Goal: Task Accomplishment & Management: Use online tool/utility

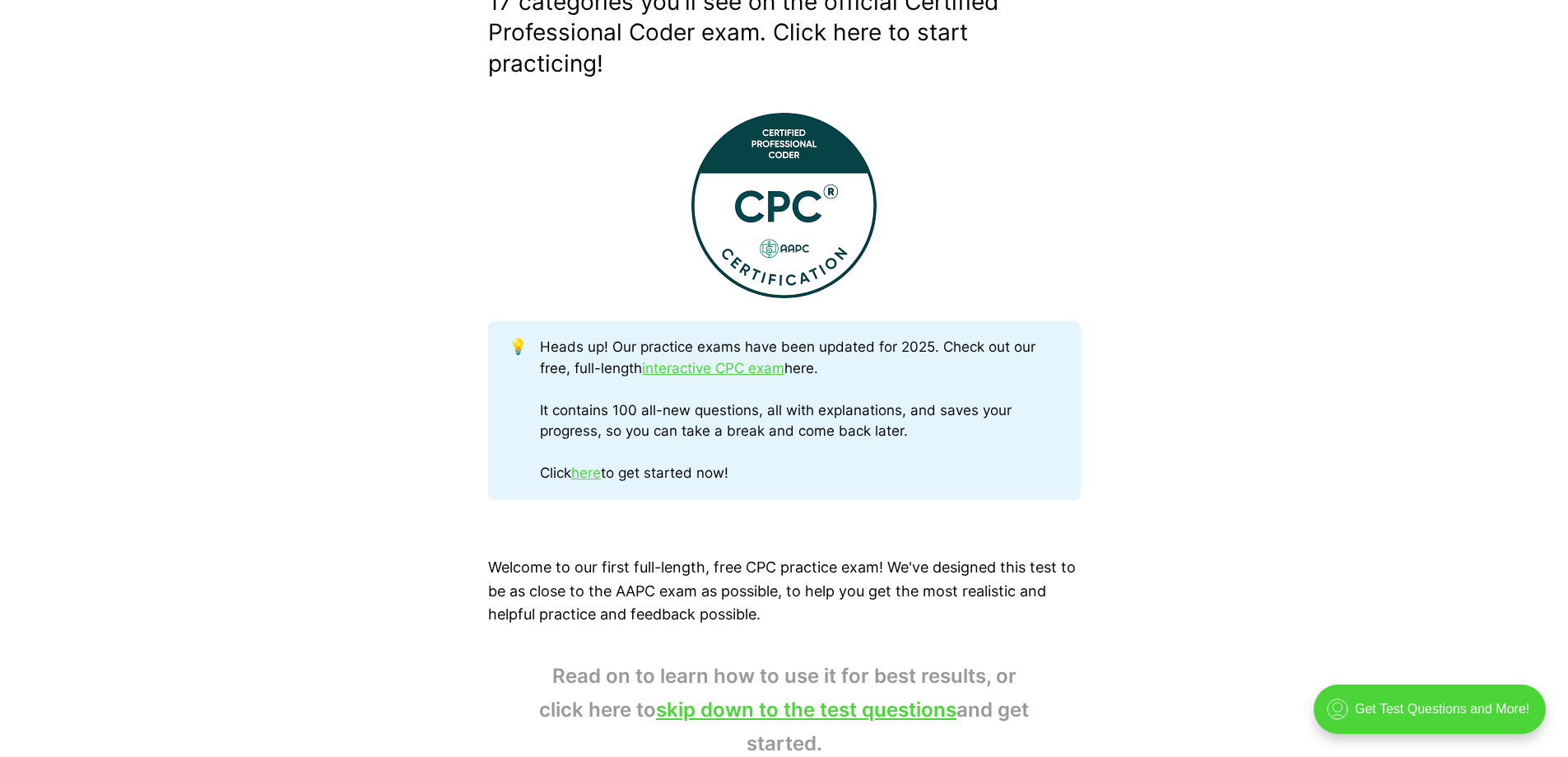
scroll to position [659, 0]
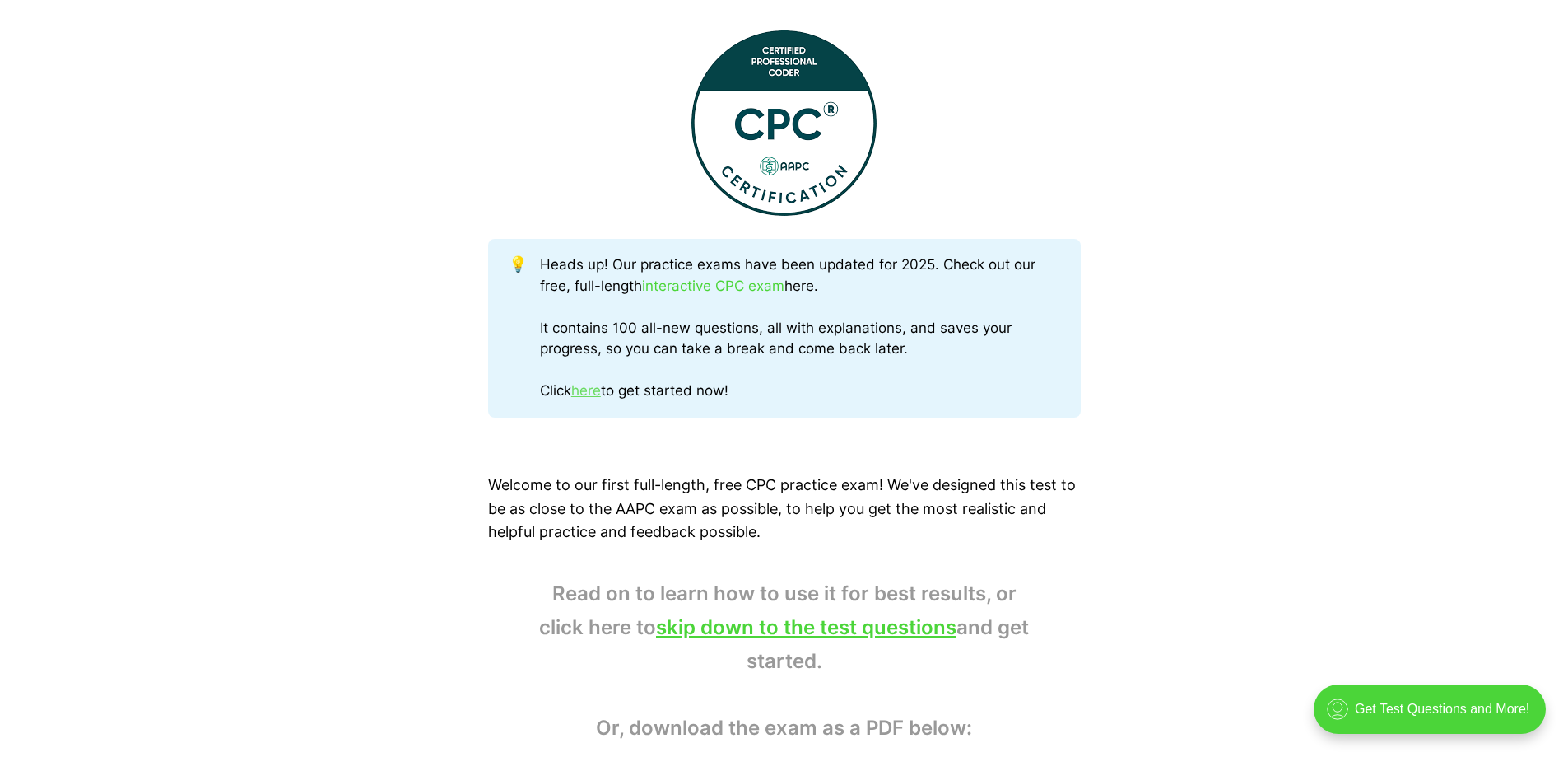
click at [590, 387] on link "here" at bounding box center [585, 391] width 30 height 17
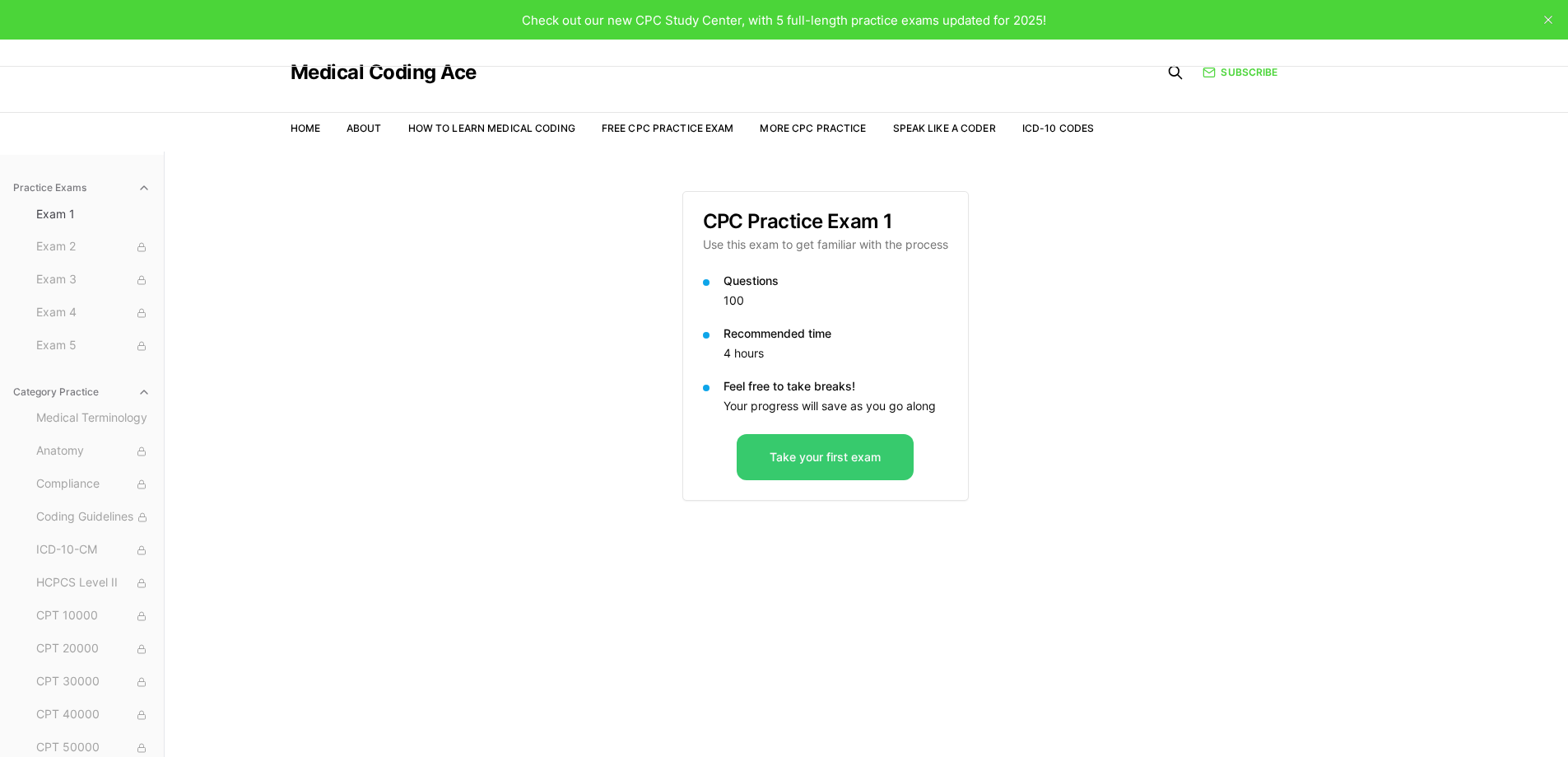
click at [797, 453] on button "Take your first exam" at bounding box center [826, 457] width 177 height 46
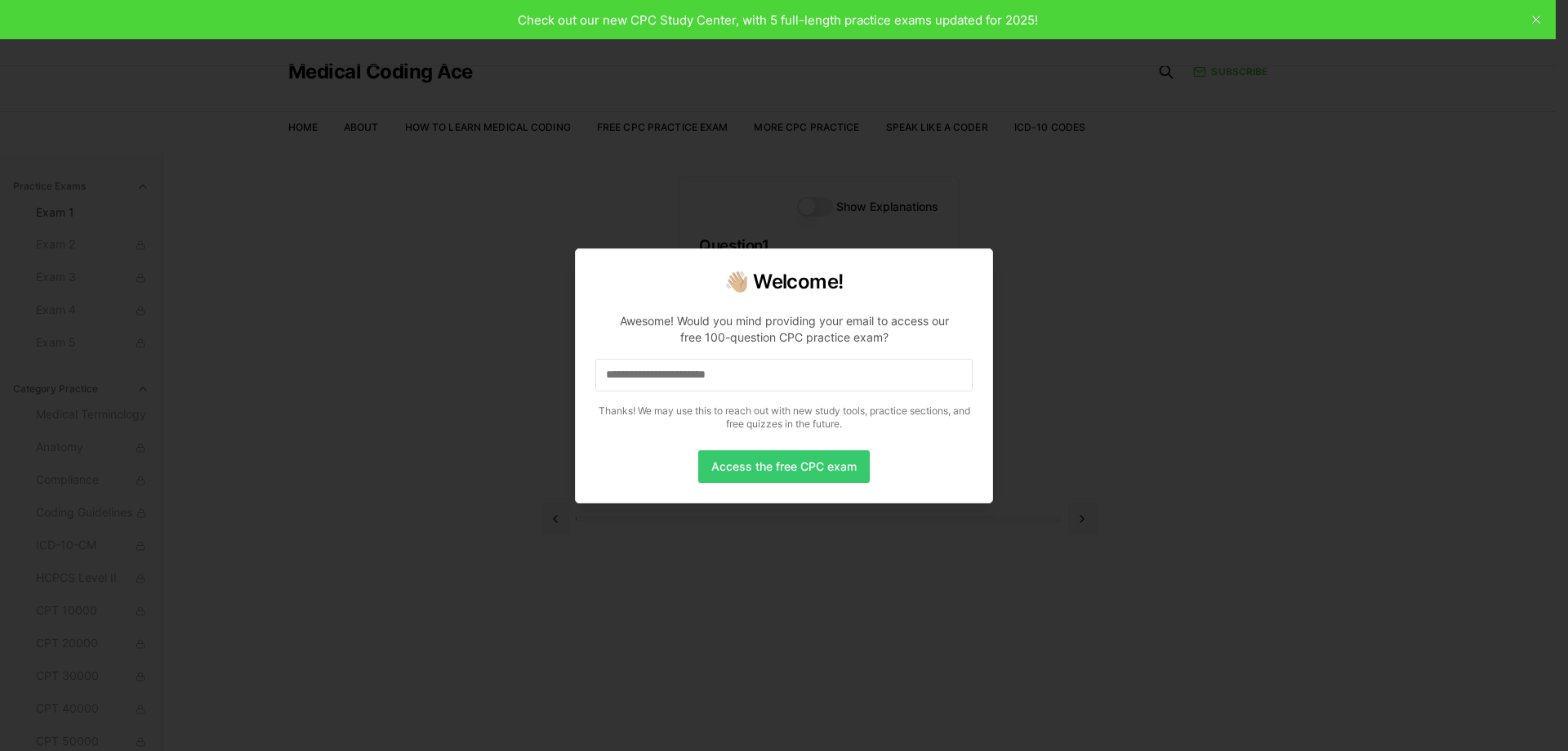
click at [791, 468] on button "Access the free CPC exam" at bounding box center [783, 466] width 172 height 33
click at [794, 387] on input at bounding box center [783, 374] width 377 height 33
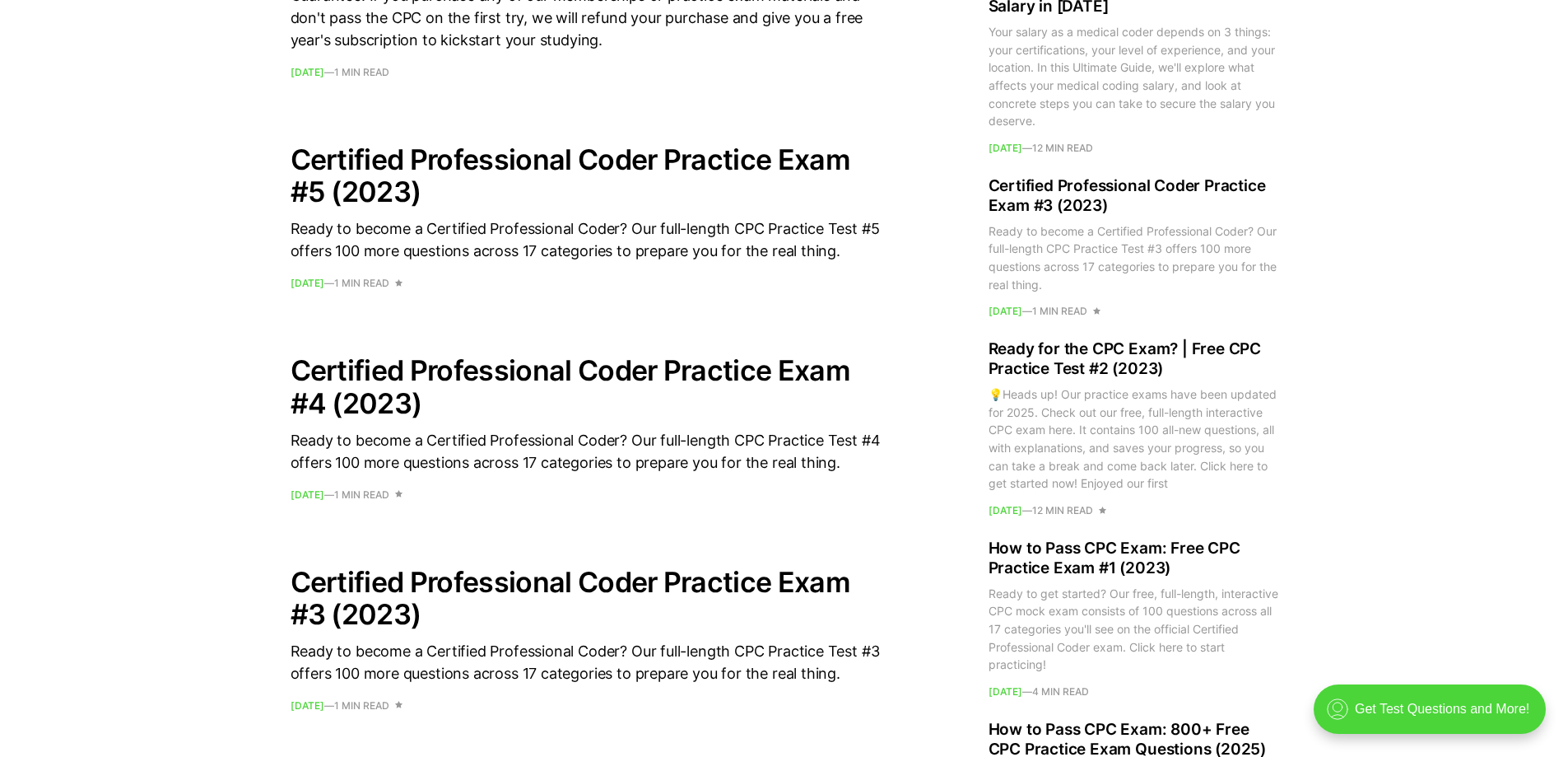
scroll to position [1483, 0]
